Goal: Task Accomplishment & Management: Use online tool/utility

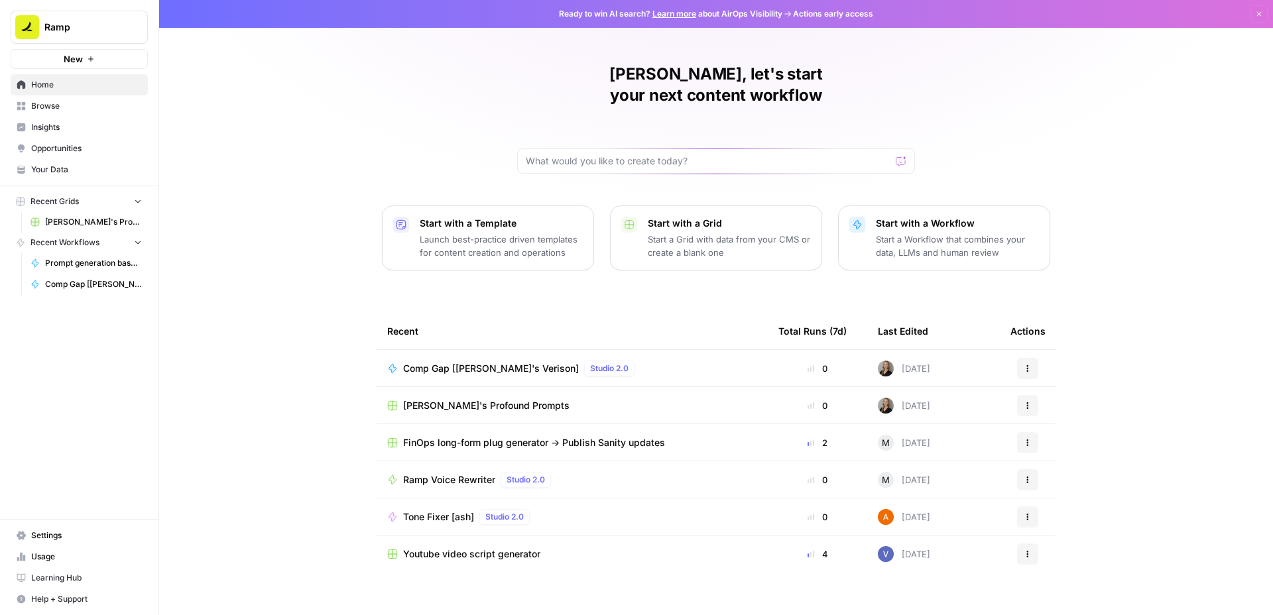
click at [475, 362] on span "Comp Gap [[PERSON_NAME]'s Verison]" at bounding box center [491, 368] width 176 height 13
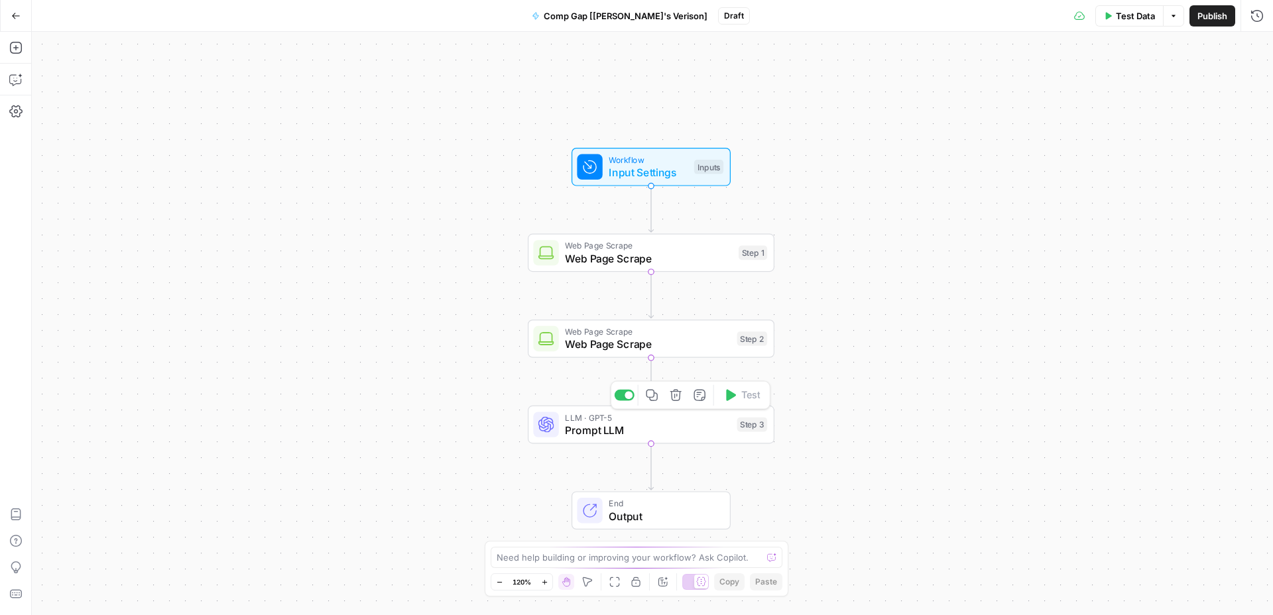
click at [602, 434] on span "Prompt LLM" at bounding box center [648, 430] width 166 height 16
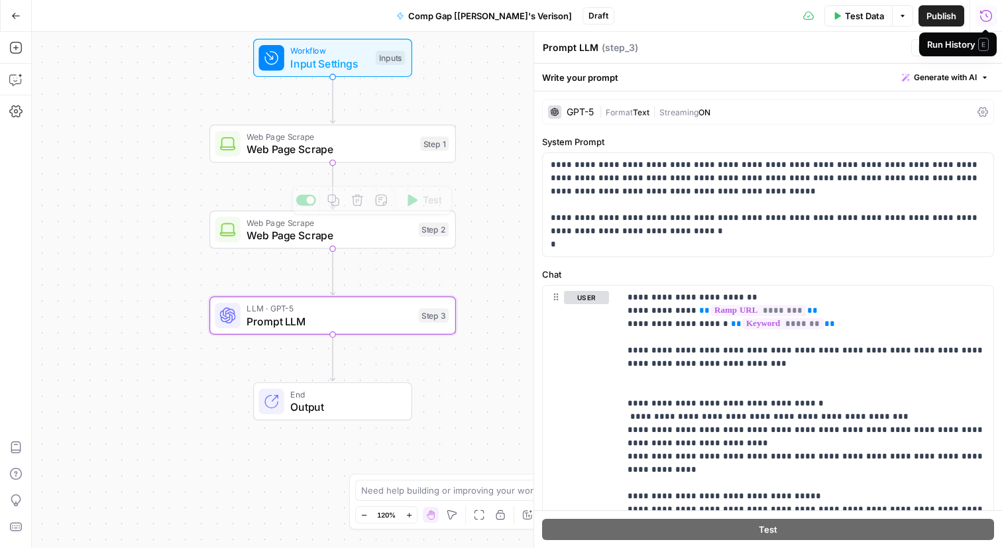
click at [367, 156] on span "Web Page Scrape" at bounding box center [330, 149] width 167 height 16
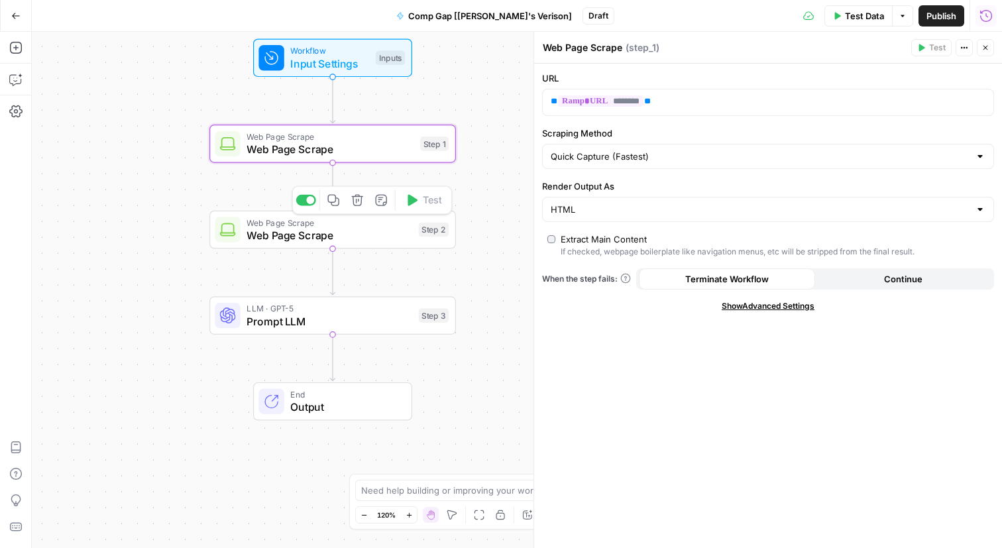
click at [347, 236] on span "Web Page Scrape" at bounding box center [330, 235] width 166 height 16
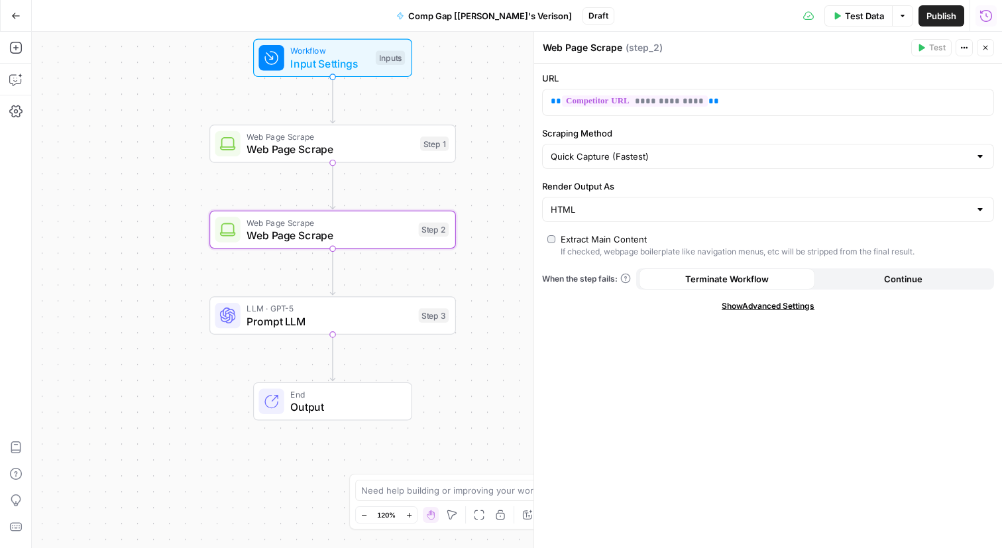
click at [328, 330] on div "LLM · GPT-5 Prompt LLM Step 3 Copy step Delete step Add Note Test" at bounding box center [333, 315] width 247 height 38
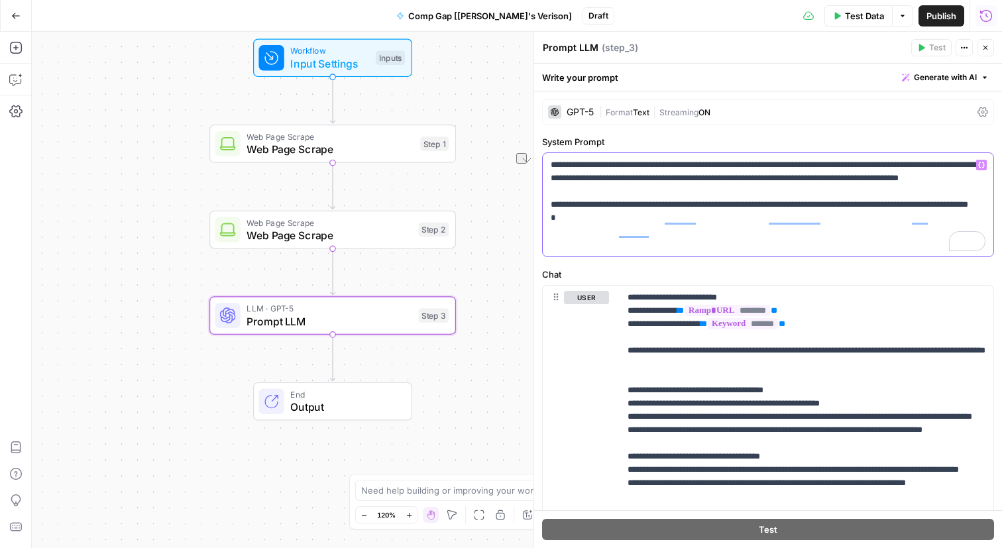
drag, startPoint x: 588, startPoint y: 164, endPoint x: 663, endPoint y: 162, distance: 74.9
click at [663, 162] on p "**********" at bounding box center [768, 204] width 435 height 93
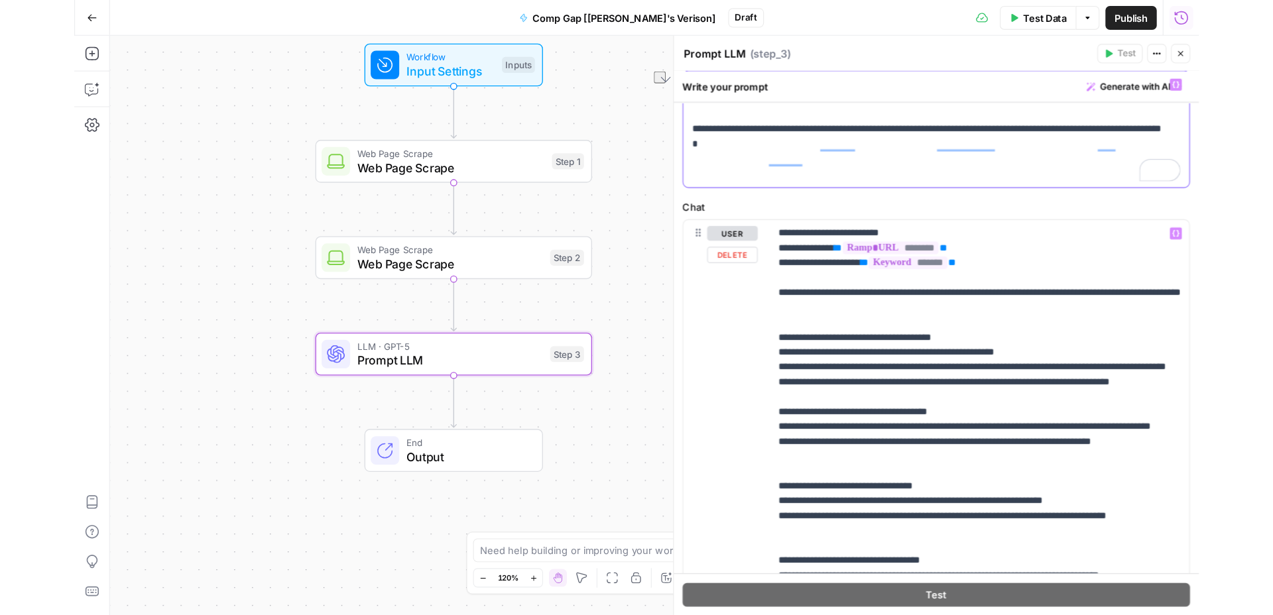
scroll to position [93, 0]
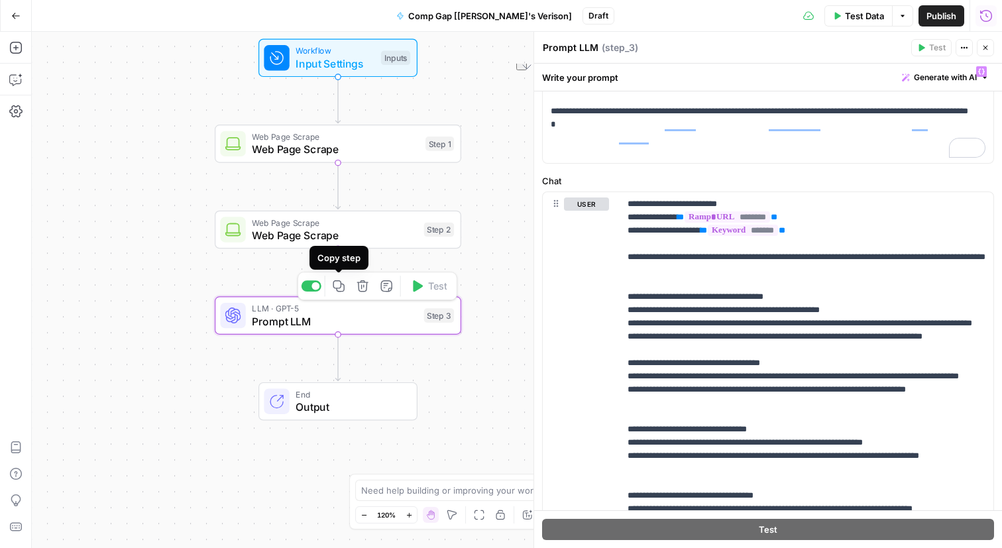
click at [343, 286] on icon "button" at bounding box center [339, 286] width 13 height 13
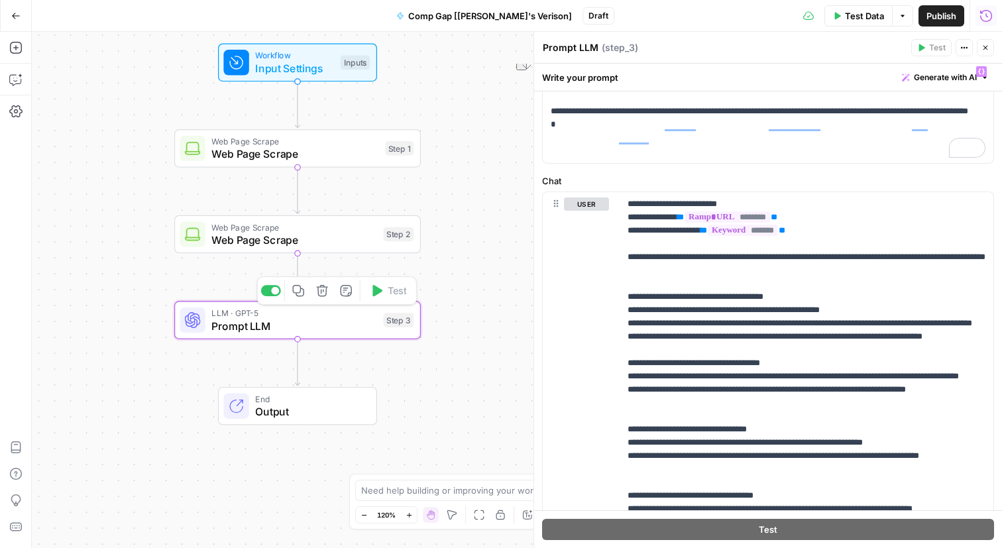
click at [301, 294] on icon "button" at bounding box center [298, 290] width 13 height 13
click at [300, 361] on icon "Edge from step_3 to end" at bounding box center [297, 362] width 5 height 46
click at [296, 365] on icon "Edge from step_3 to end" at bounding box center [297, 362] width 5 height 46
click at [297, 383] on icon "Edge from step_3 to end" at bounding box center [297, 362] width 5 height 46
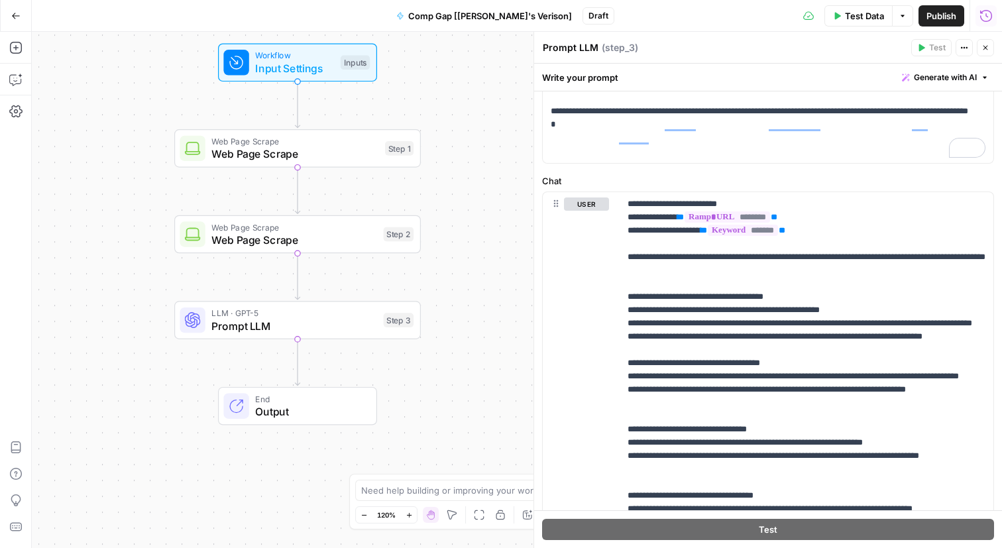
click at [297, 383] on icon "Edge from step_3 to end" at bounding box center [297, 362] width 5 height 46
click at [324, 357] on div "Workflow Input Settings Inputs Web Page Scrape Web Page Scrape Step 1 Web Page …" at bounding box center [517, 290] width 971 height 516
click at [296, 367] on icon "Edge from step_3 to end" at bounding box center [297, 362] width 5 height 46
click at [316, 360] on div "Workflow Input Settings Inputs Web Page Scrape Web Page Scrape Step 1 Web Page …" at bounding box center [517, 290] width 971 height 516
click at [989, 48] on span "Close" at bounding box center [989, 48] width 1 height 1
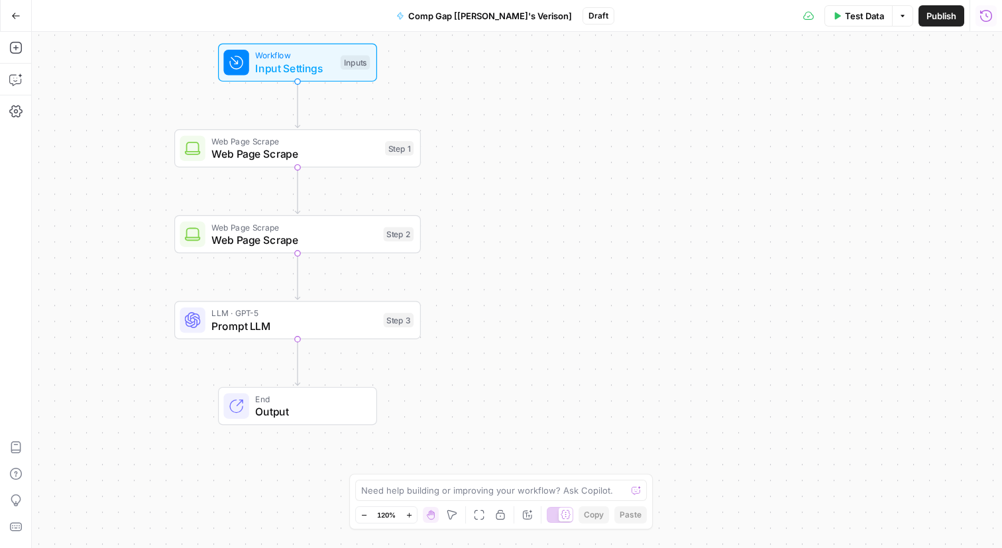
click at [300, 365] on icon "Edge from step_3 to end" at bounding box center [297, 362] width 5 height 46
click at [287, 361] on div "Workflow Input Settings Inputs Web Page Scrape Web Page Scrape Step 1 Web Page …" at bounding box center [517, 290] width 971 height 516
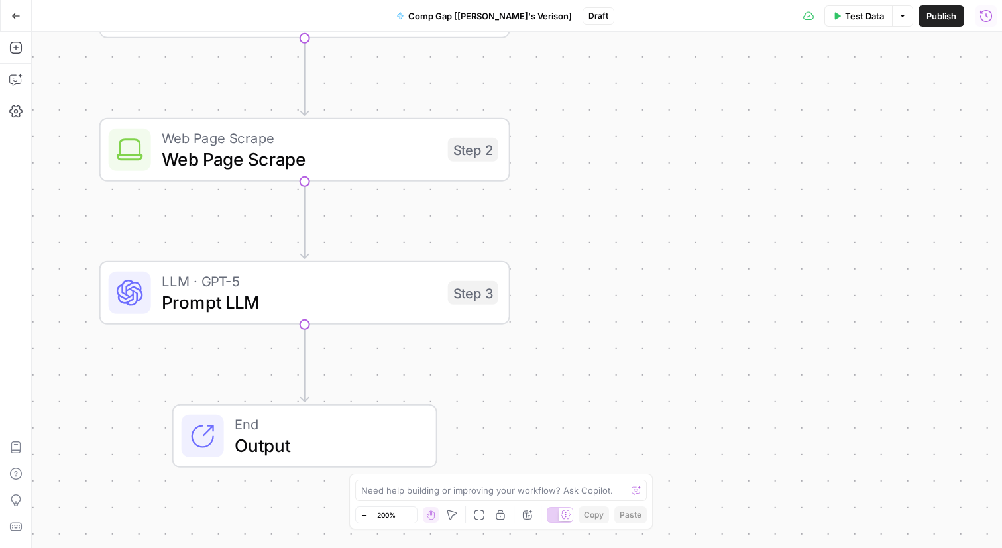
click at [309, 359] on icon "Edge from step_3 to end" at bounding box center [305, 363] width 8 height 77
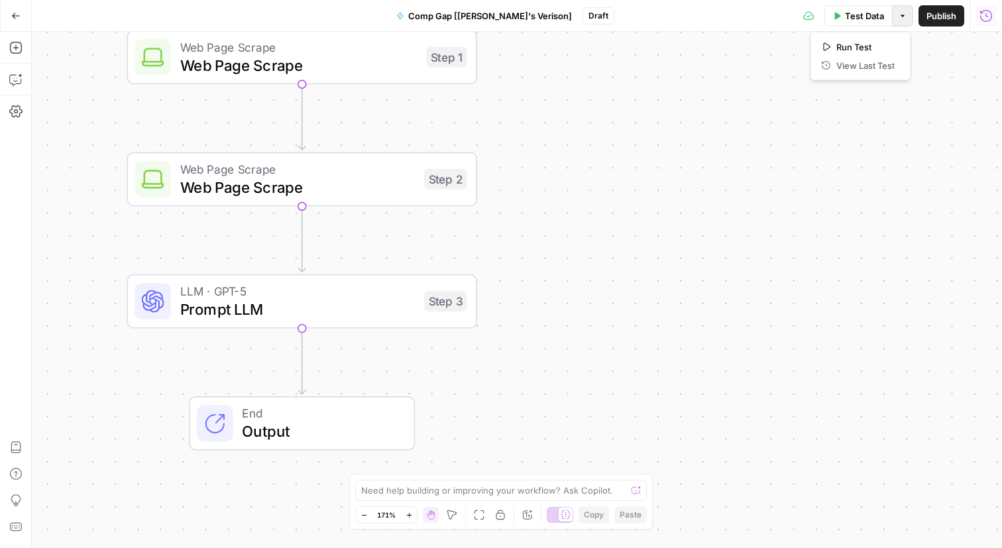
click at [909, 11] on button "Options" at bounding box center [902, 15] width 21 height 21
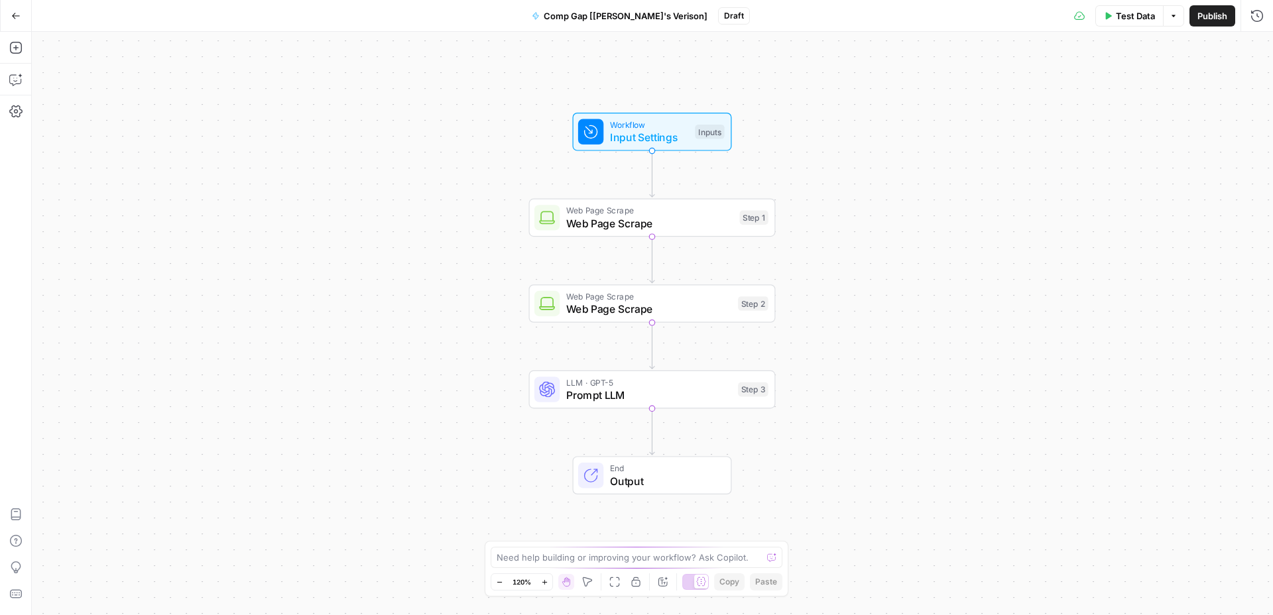
click at [964, 418] on div "Workflow Input Settings Inputs Web Page Scrape Web Page Scrape Step 1 Web Page …" at bounding box center [652, 323] width 1241 height 583
click at [649, 435] on icon "Edge from step_3 to end" at bounding box center [651, 433] width 5 height 46
click at [652, 438] on g "Edge from step_3 to end" at bounding box center [652, 432] width 5 height 46
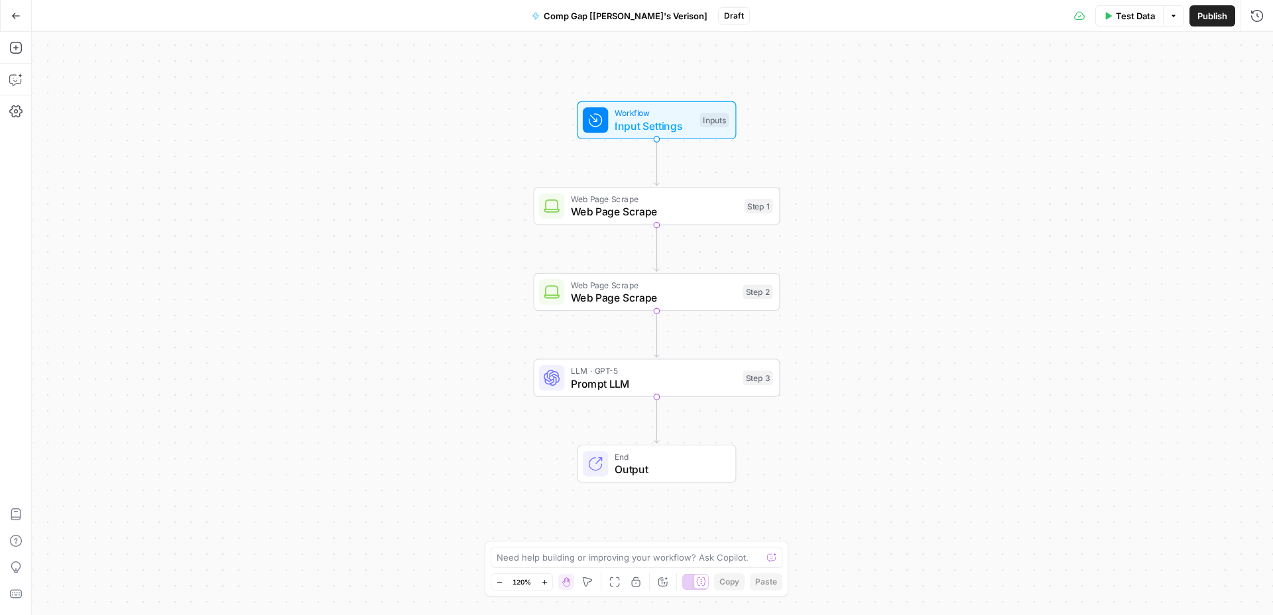
click at [654, 422] on icon "Edge from step_3 to end" at bounding box center [656, 420] width 5 height 46
click at [639, 377] on span "Prompt LLM" at bounding box center [655, 384] width 166 height 16
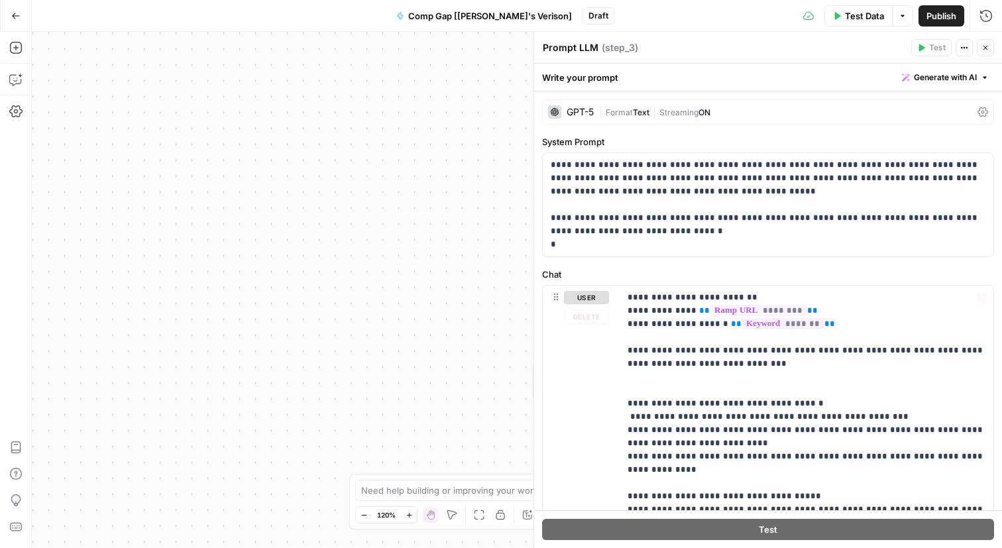
click at [448, 396] on div "Workflow Input Settings Inputs Web Page Scrape Web Page Scrape Step 1 Web Page …" at bounding box center [517, 290] width 971 height 516
click at [983, 45] on icon "button" at bounding box center [986, 48] width 8 height 8
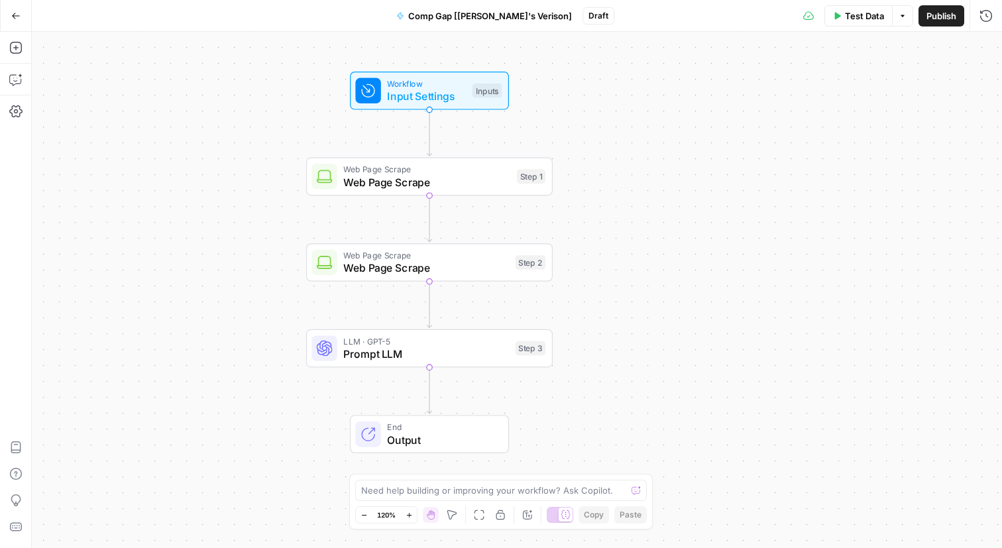
click at [435, 353] on span "Prompt LLM" at bounding box center [426, 354] width 166 height 16
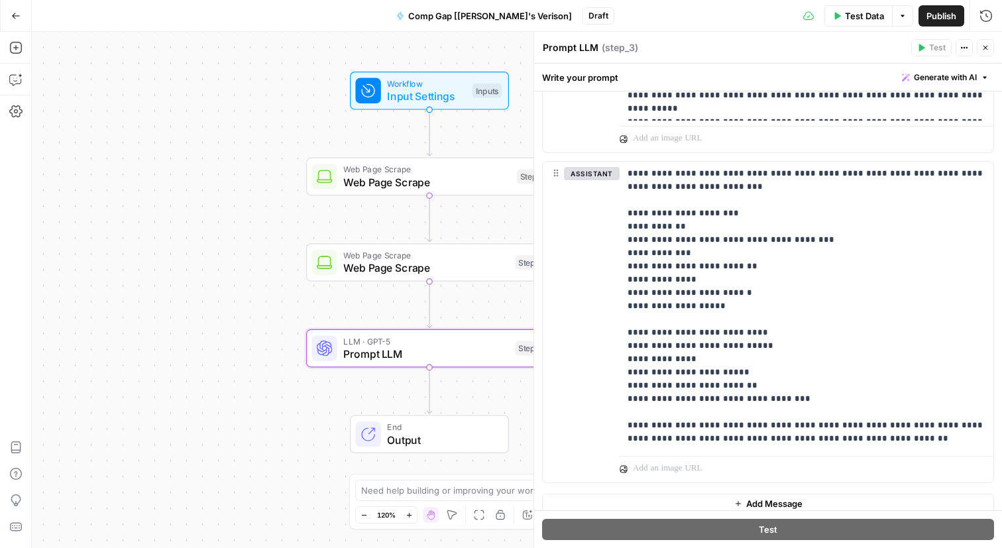
scroll to position [703, 0]
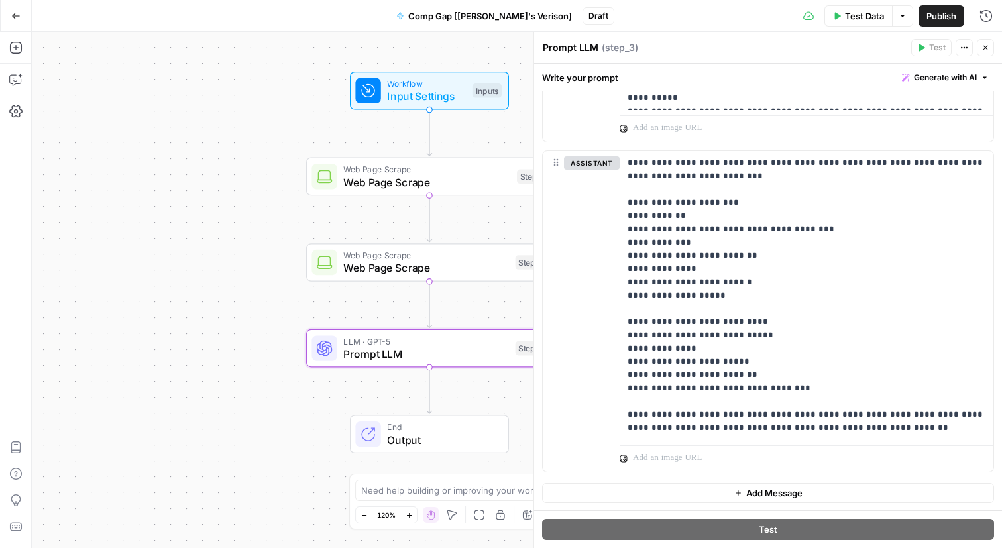
click at [459, 401] on div "Workflow Input Settings Inputs Web Page Scrape Web Page Scrape Step 1 Web Page …" at bounding box center [517, 290] width 971 height 516
click at [432, 392] on icon "Edge from step_3 to end" at bounding box center [429, 390] width 5 height 46
click at [430, 392] on g "Edge from step_3 to end" at bounding box center [429, 390] width 5 height 46
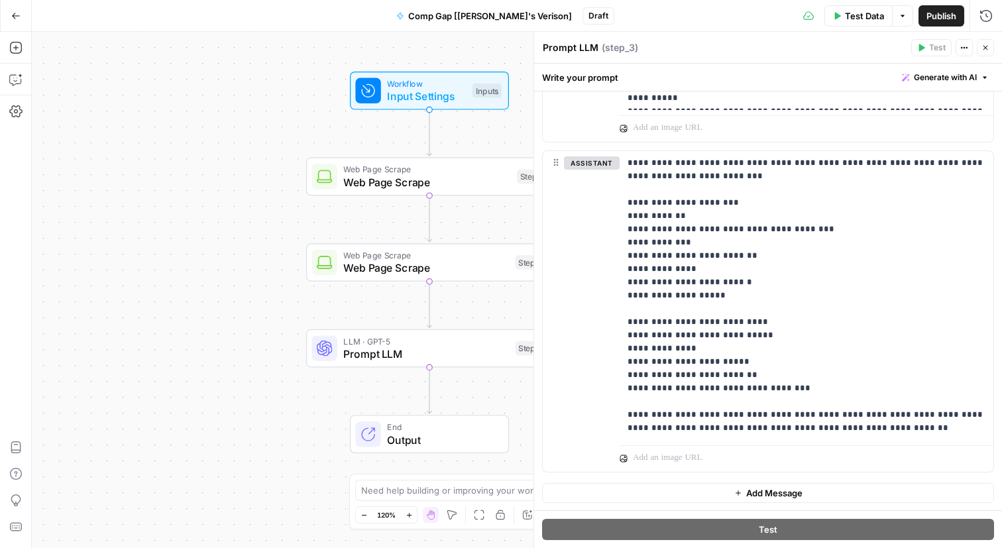
drag, startPoint x: 993, startPoint y: 44, endPoint x: 674, endPoint y: 251, distance: 380.7
click at [991, 46] on button "Close" at bounding box center [985, 47] width 17 height 17
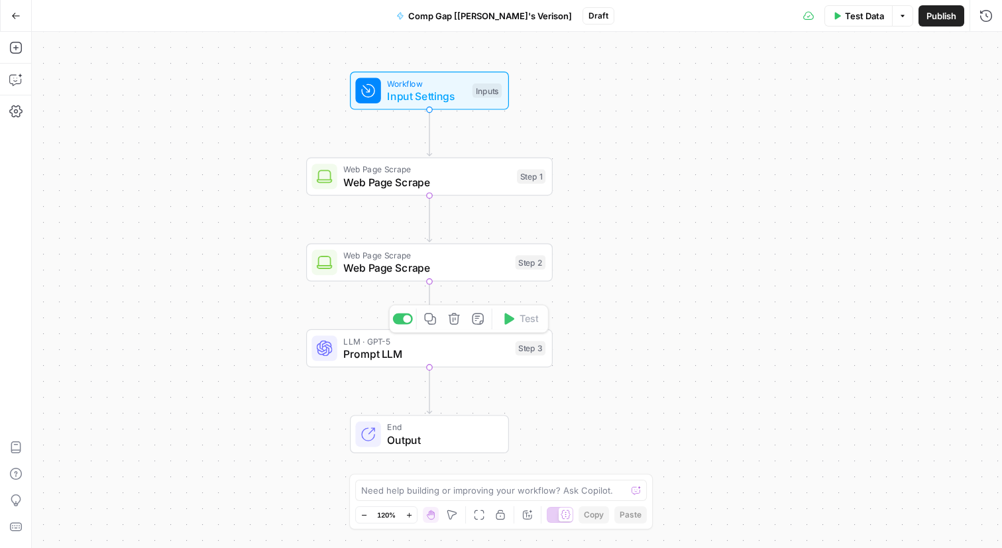
click at [430, 394] on icon "Edge from step_3 to end" at bounding box center [429, 390] width 5 height 46
click at [438, 341] on span "LLM · GPT-5" at bounding box center [426, 341] width 166 height 13
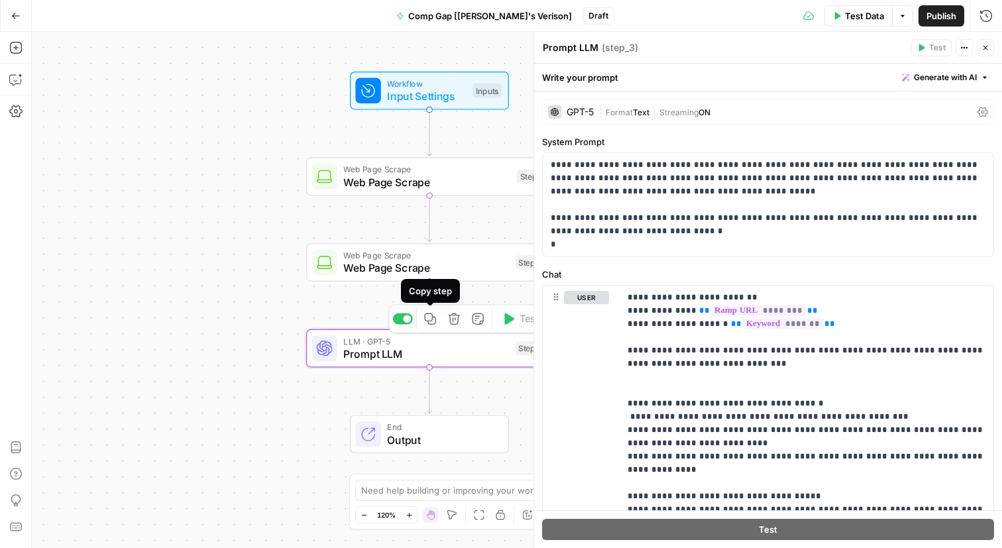
click at [424, 322] on icon "button" at bounding box center [430, 319] width 13 height 13
click at [428, 395] on icon "Edge from step_3 to end" at bounding box center [429, 390] width 5 height 46
click at [437, 336] on span "LLM · GPT-5" at bounding box center [426, 341] width 166 height 13
click at [434, 322] on icon "button" at bounding box center [430, 319] width 13 height 13
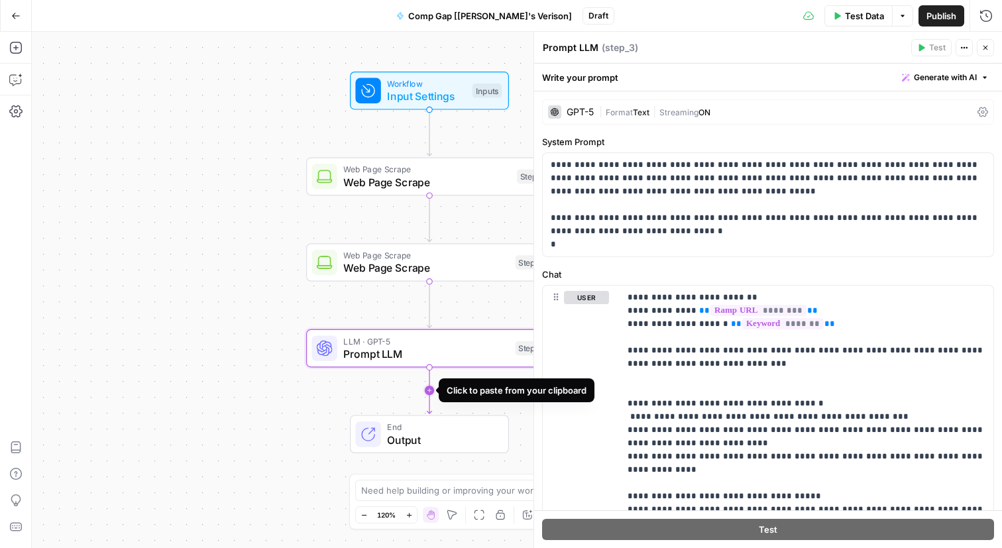
click at [430, 392] on icon "Edge from step_3 to end" at bounding box center [429, 390] width 5 height 46
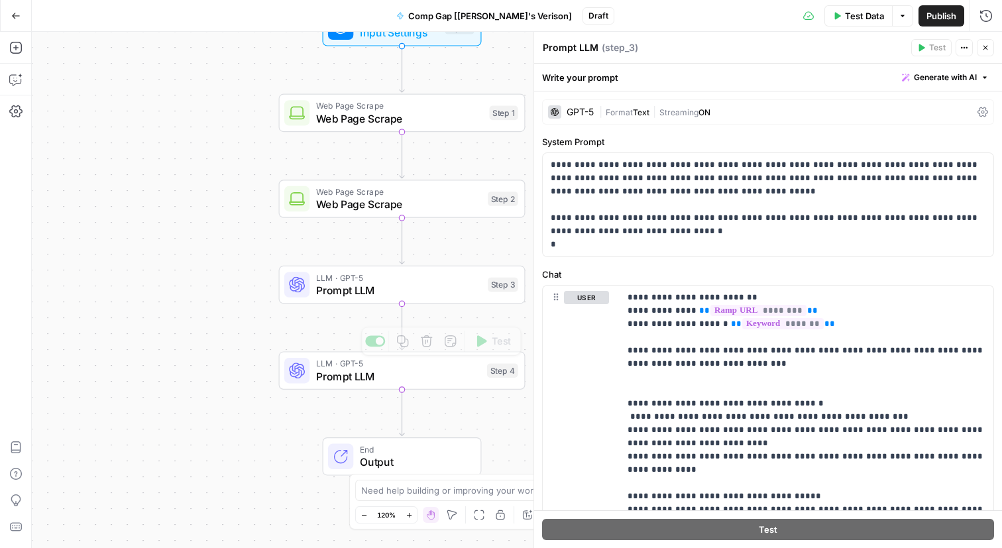
click at [396, 388] on div "LLM · GPT-5 Prompt LLM Step 4 Copy step Delete step Add Note Test" at bounding box center [402, 370] width 247 height 38
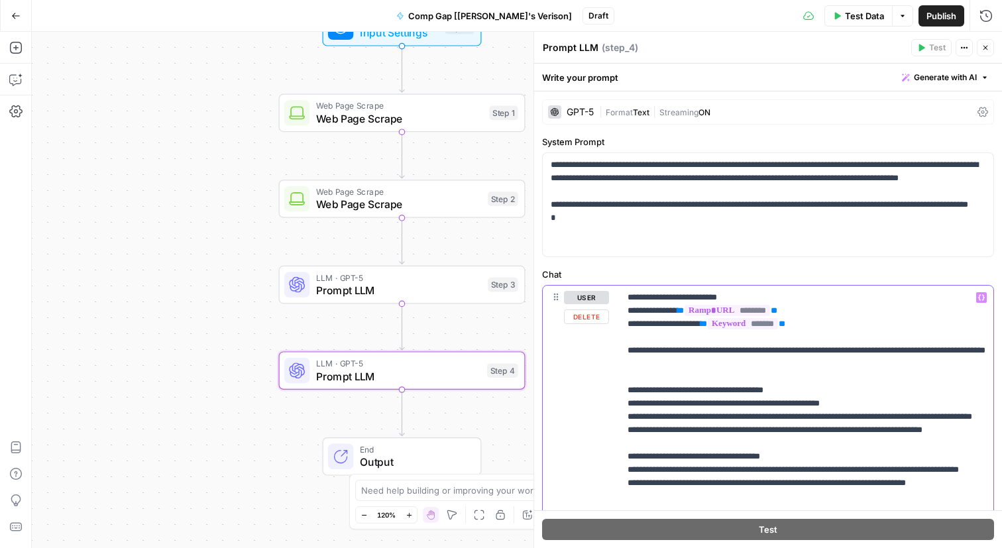
drag, startPoint x: 652, startPoint y: 312, endPoint x: 626, endPoint y: 312, distance: 25.9
click at [626, 312] on div "**********" at bounding box center [807, 550] width 374 height 528
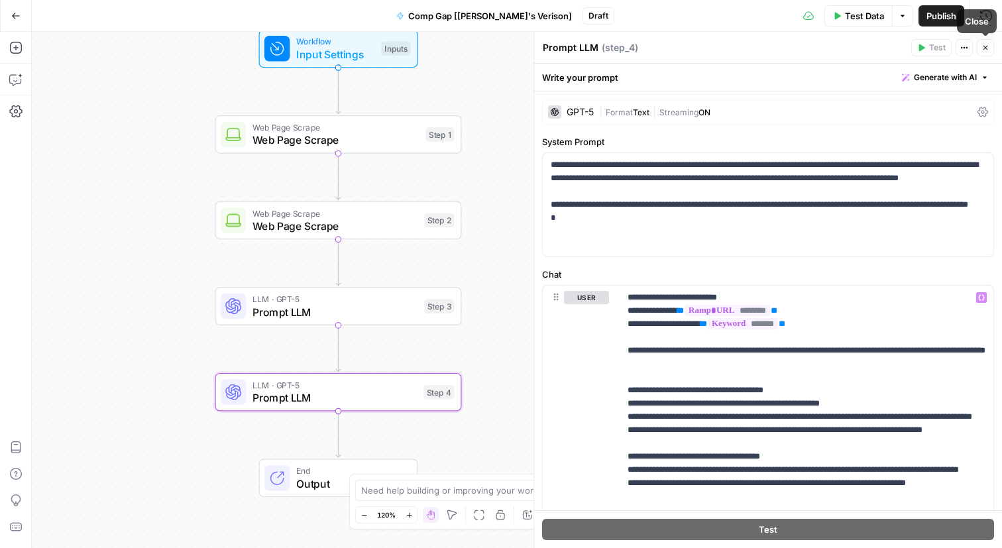
click at [981, 50] on button "Close" at bounding box center [985, 47] width 17 height 17
